Goal: Transaction & Acquisition: Purchase product/service

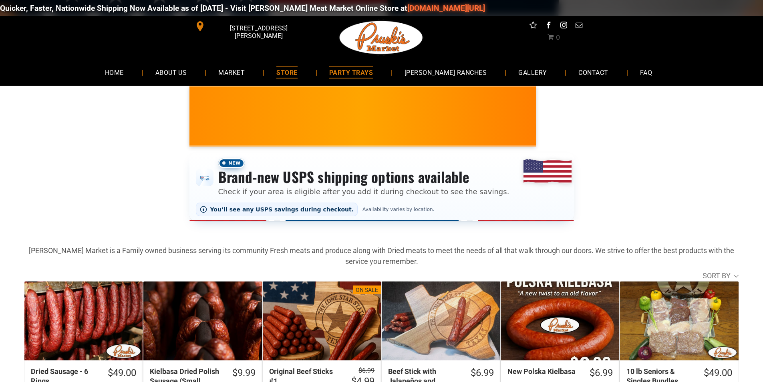
click at [381, 66] on link "PARTY TRAYS" at bounding box center [351, 72] width 68 height 21
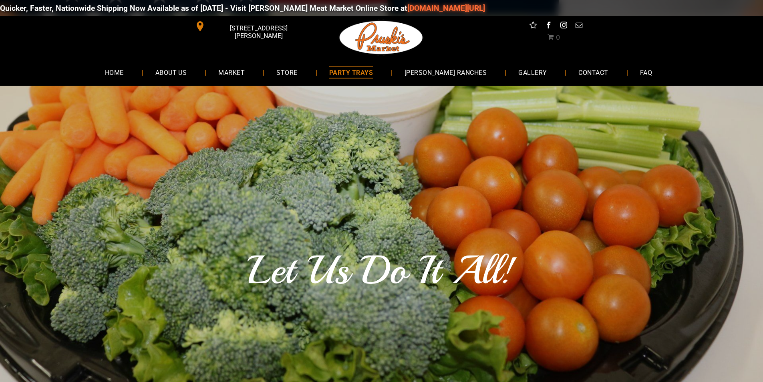
click at [356, 6] on div "Quicker, Faster, Nationwide Shipping Now Available as of 8-19-2025 - Visit Prus…" at bounding box center [381, 8] width 763 height 24
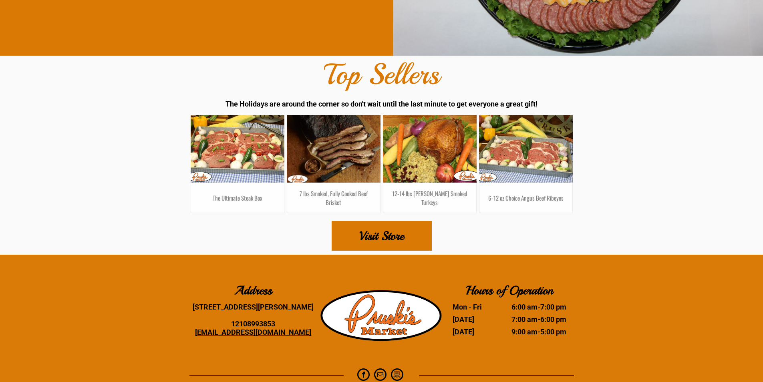
scroll to position [5204, 0]
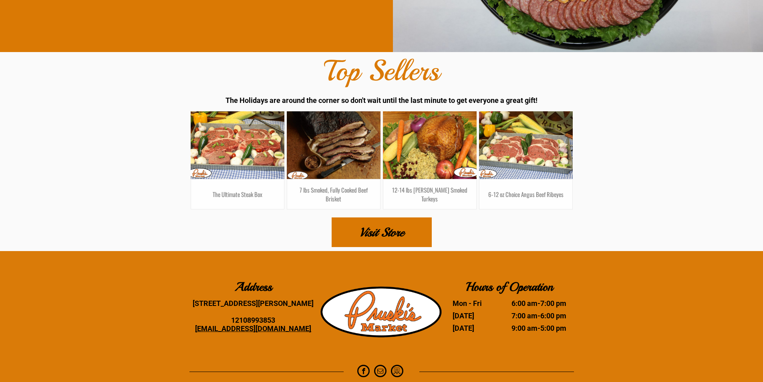
click at [358, 229] on link "Visit Store" at bounding box center [381, 232] width 100 height 30
